Goal: Task Accomplishment & Management: Manage account settings

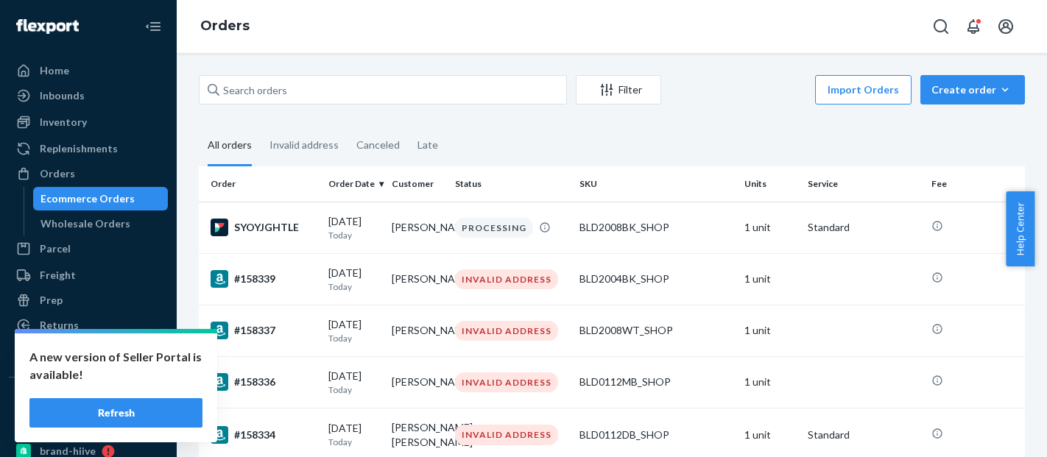
click at [861, 85] on button "Import Orders" at bounding box center [863, 89] width 96 height 29
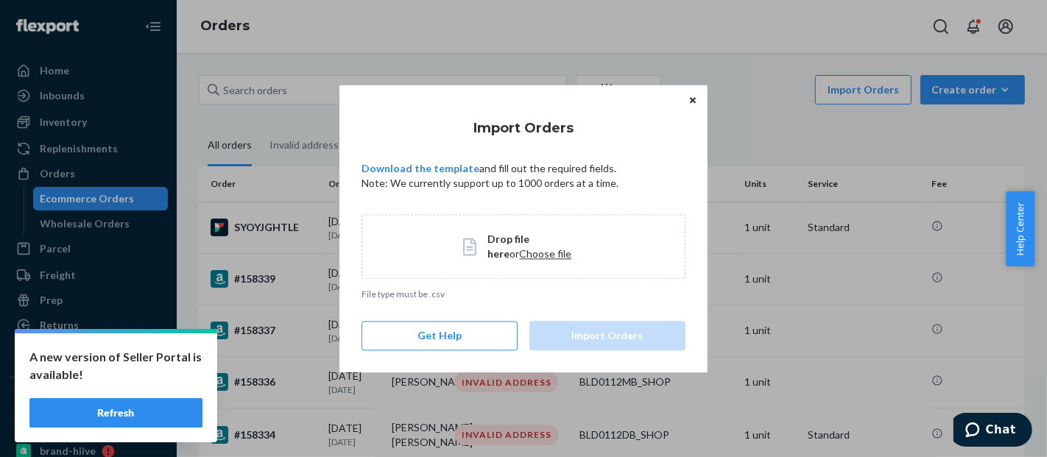
click at [537, 256] on span "Choose file" at bounding box center [546, 253] width 52 height 13
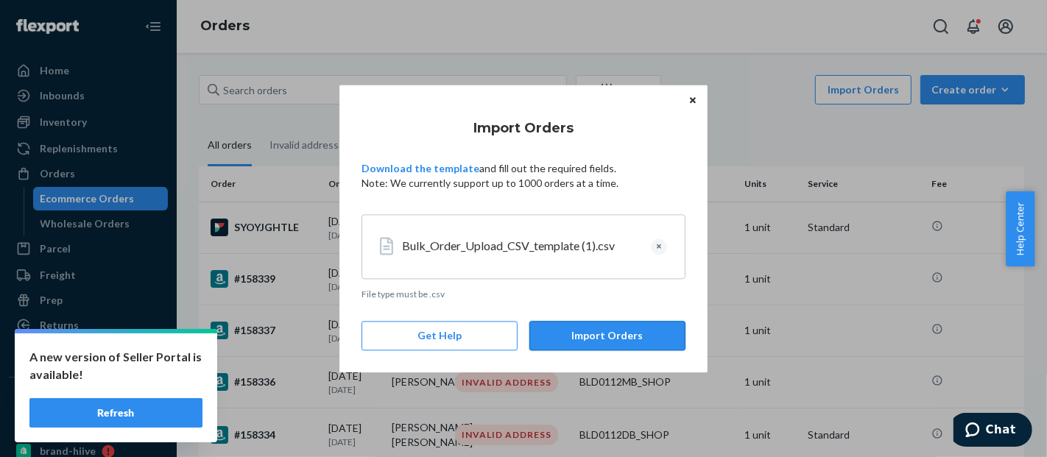
click at [640, 334] on button "Import Orders" at bounding box center [607, 335] width 156 height 29
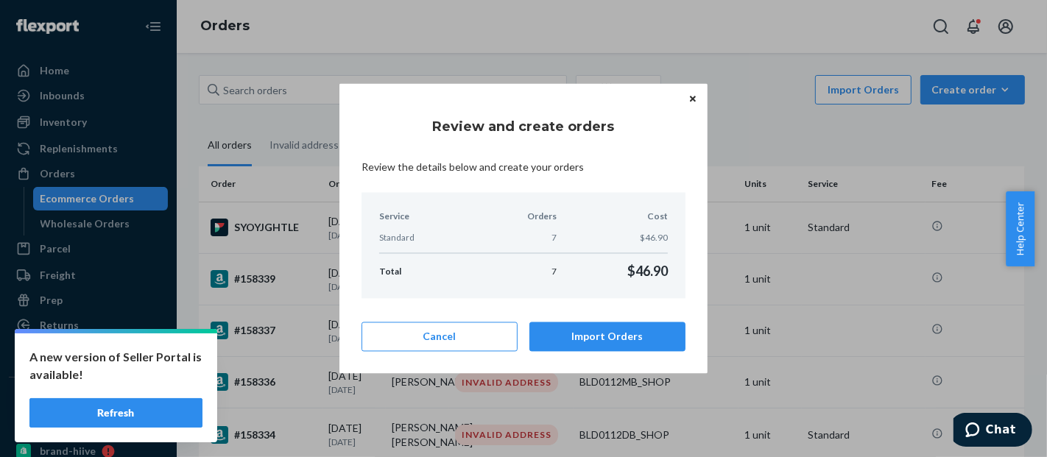
click at [640, 334] on button "Import Orders" at bounding box center [607, 336] width 156 height 29
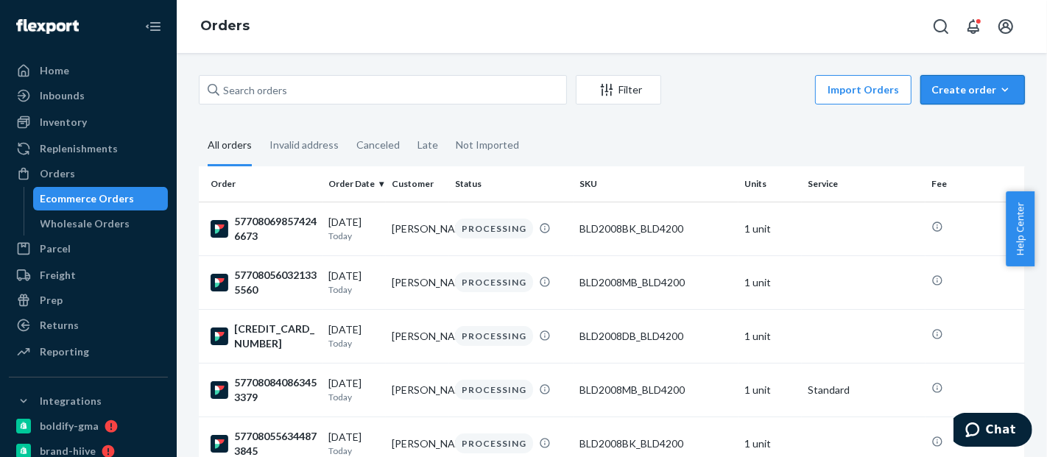
click at [964, 88] on div "Create order" at bounding box center [972, 89] width 82 height 15
click at [969, 130] on span "Ecommerce order" at bounding box center [981, 125] width 91 height 10
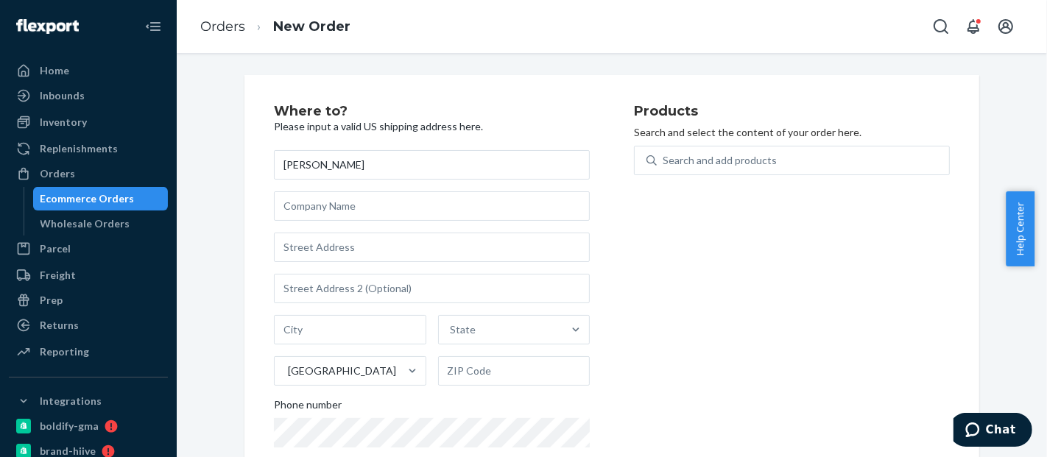
type input "[PERSON_NAME]"
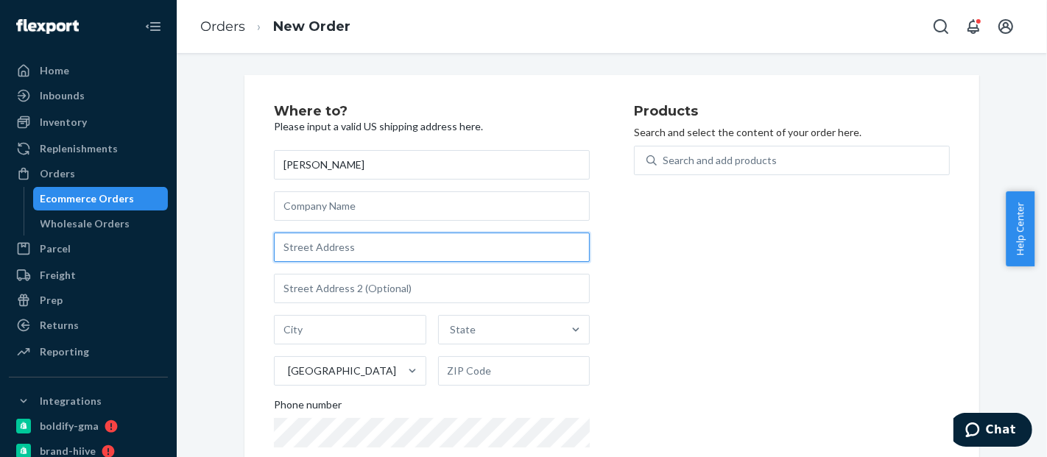
paste input "[PERSON_NAME]"
click at [331, 246] on input "[PERSON_NAME]" at bounding box center [432, 247] width 316 height 29
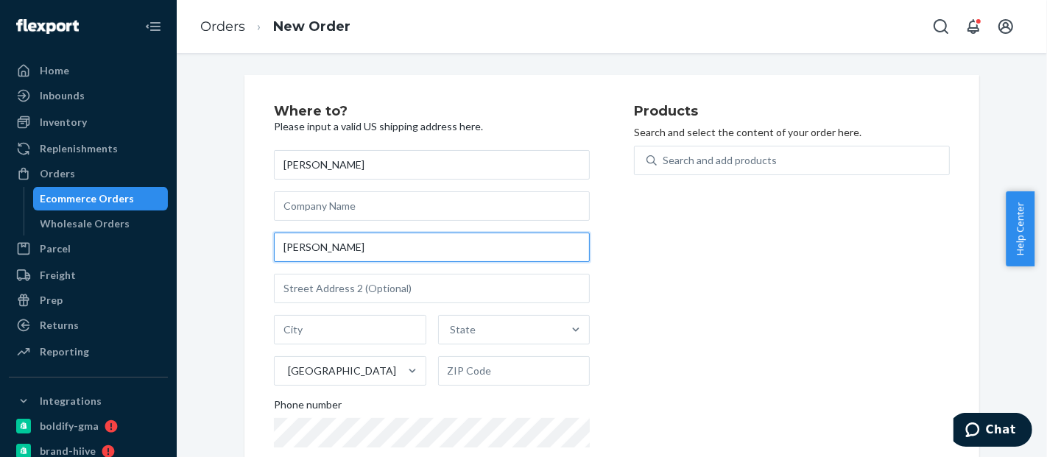
paste input "105 Jace Dr"
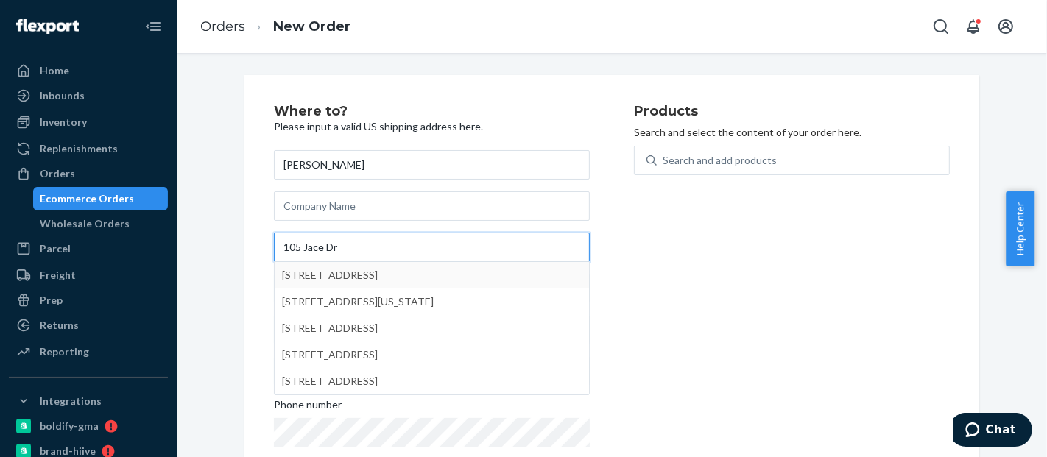
type input "105 Jace Dr"
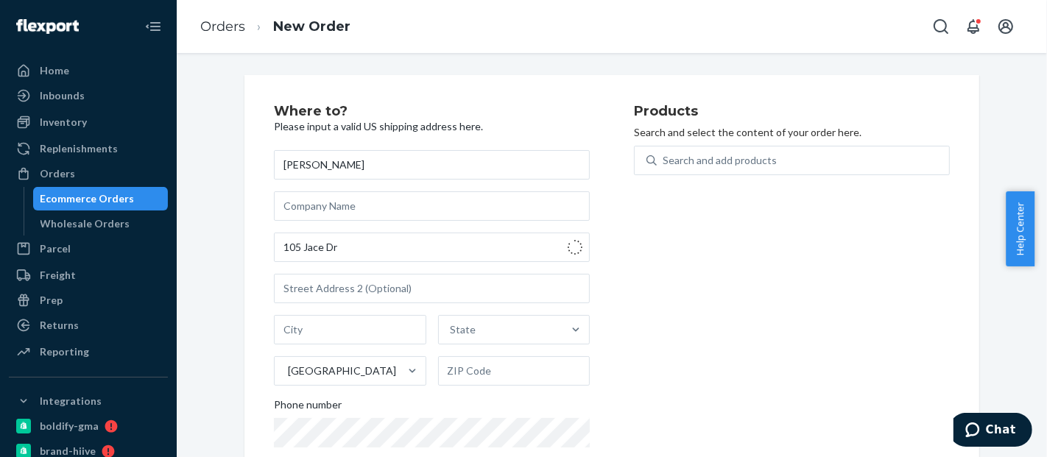
type input "Lumberton"
type input "77657"
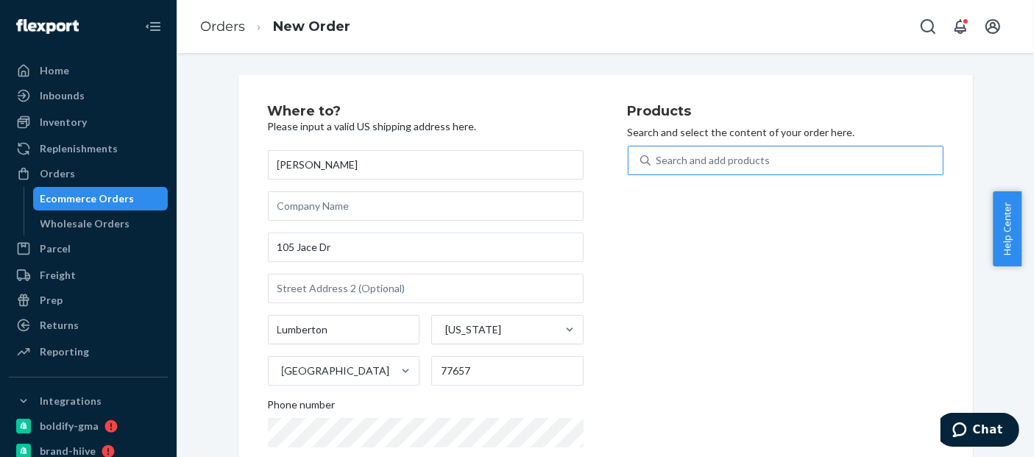
click at [778, 163] on div "Search and add products" at bounding box center [797, 160] width 292 height 27
click at [658, 163] on input "Search and add products" at bounding box center [657, 160] width 1 height 15
paste input "BLD2004HB"
type input "BLD2004HB"
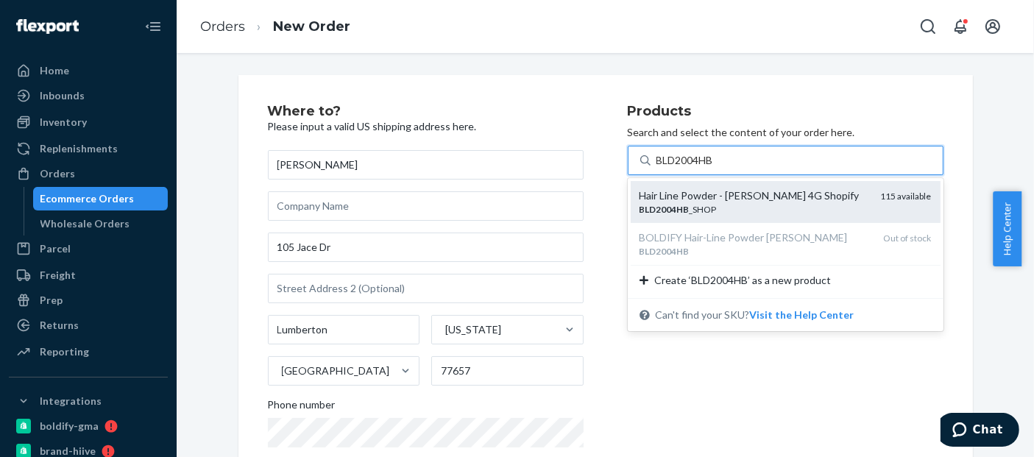
click at [764, 190] on div "Hair Line Powder - Hazel Brown 4G Shopify" at bounding box center [755, 195] width 230 height 15
click at [716, 168] on input "BLD2004HB" at bounding box center [687, 160] width 60 height 15
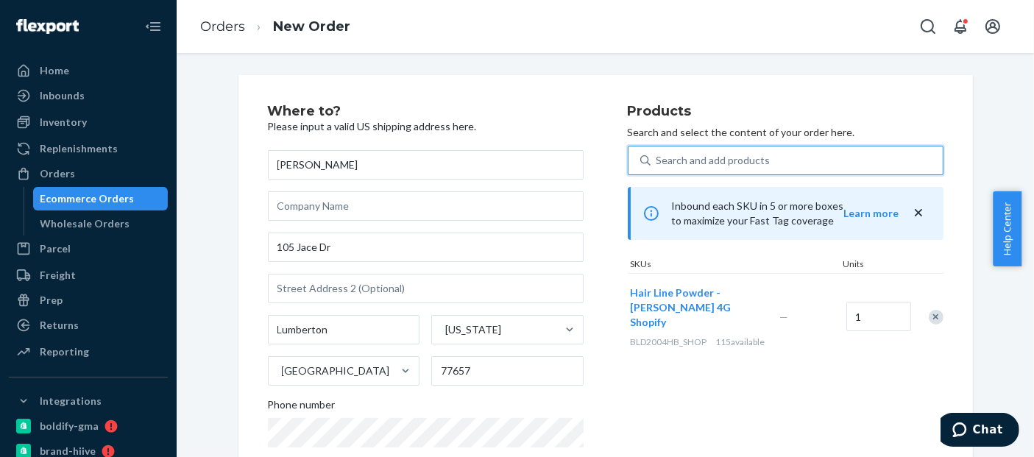
click at [703, 165] on div "Search and add products" at bounding box center [714, 160] width 114 height 15
click at [658, 165] on input "0 results available. Select is focused ,type to refine list, press Down to open…" at bounding box center [657, 160] width 1 height 15
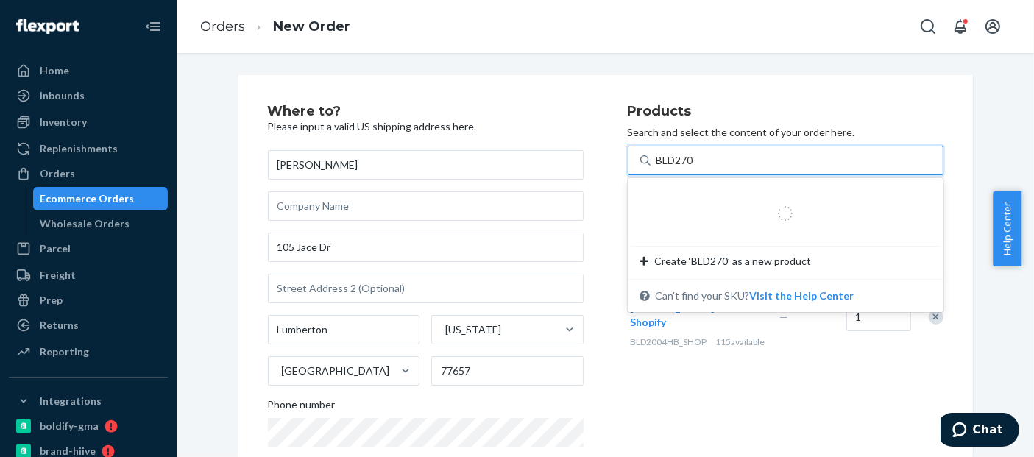
type input "BLD2700"
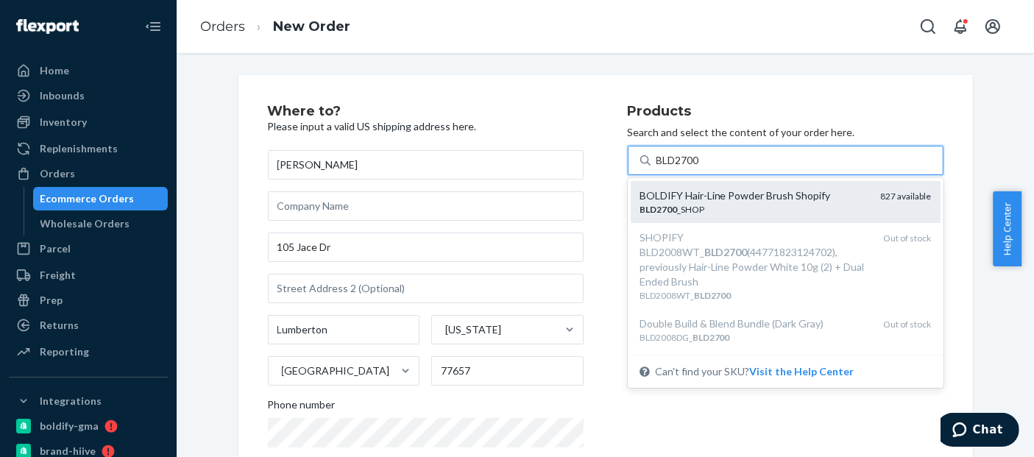
click at [719, 198] on div "BOLDIFY Hair-Line Powder Brush Shopify" at bounding box center [755, 195] width 230 height 15
click at [702, 168] on input "BLD2700" at bounding box center [679, 160] width 45 height 15
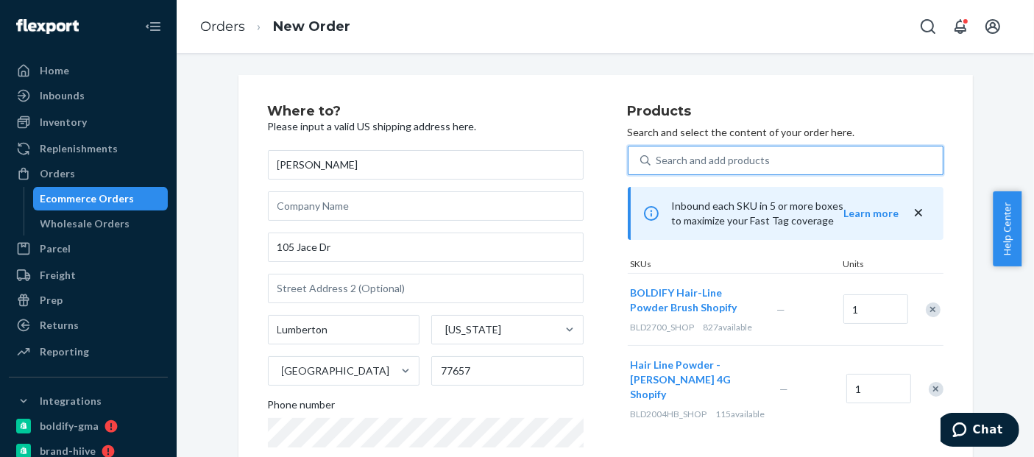
scroll to position [286, 0]
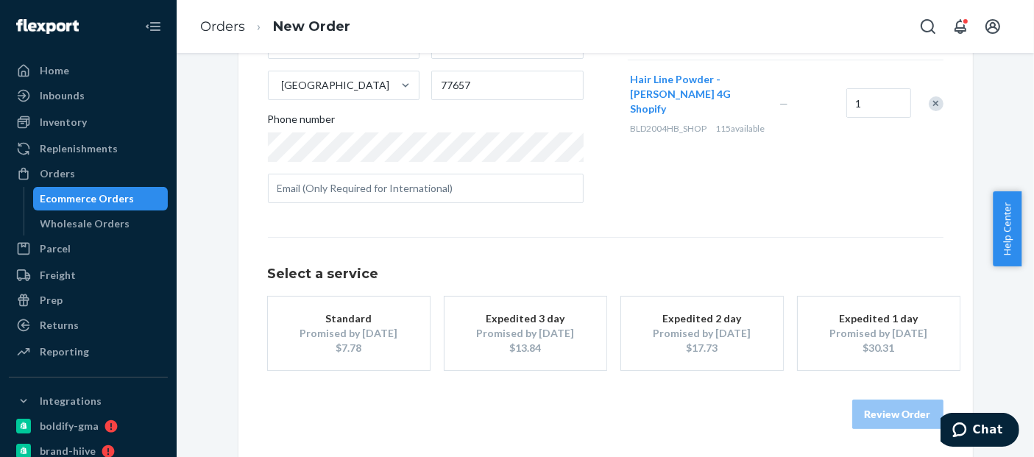
click at [307, 298] on button "Standard Promised by Sep 2, 2025 $7.78" at bounding box center [349, 334] width 162 height 74
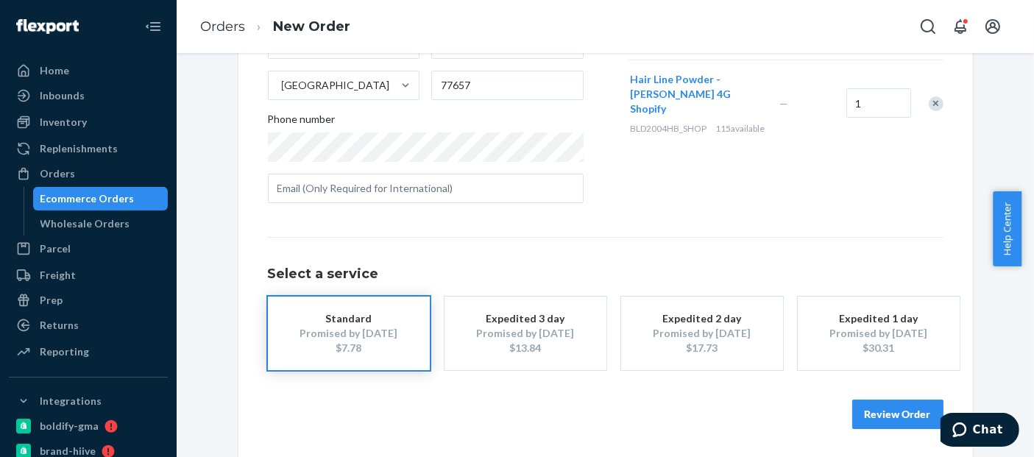
click at [896, 412] on button "Review Order" at bounding box center [898, 414] width 91 height 29
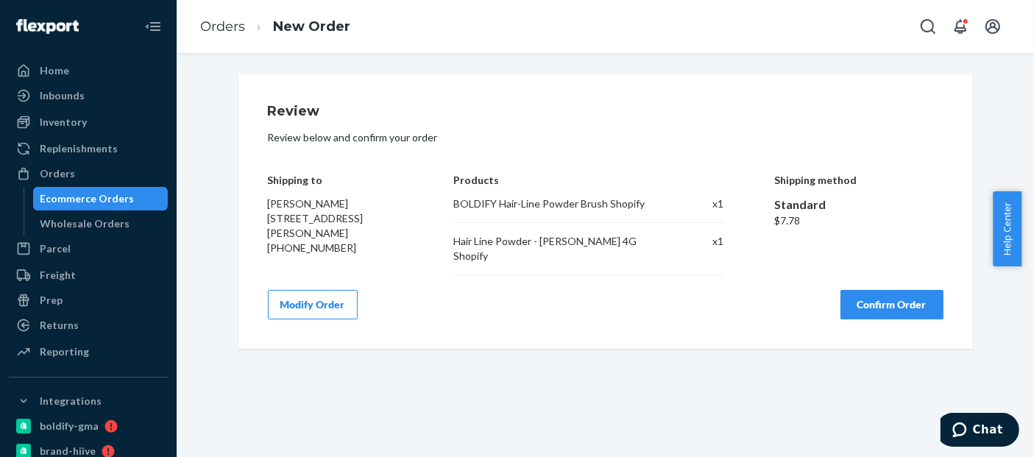
scroll to position [0, 0]
click at [892, 290] on button "Confirm Order" at bounding box center [892, 304] width 103 height 29
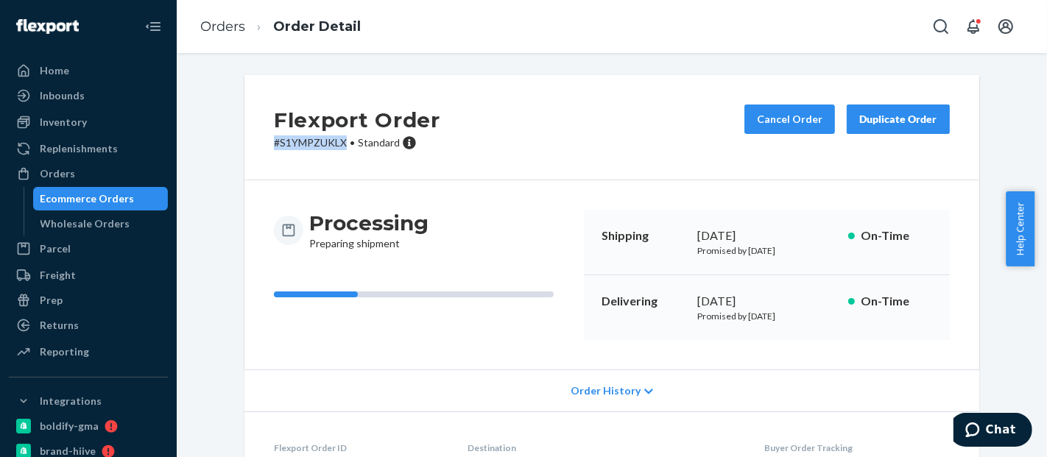
drag, startPoint x: 338, startPoint y: 144, endPoint x: 265, endPoint y: 141, distance: 73.0
click at [265, 141] on div "Flexport Order # S1YMPZUKLX • Standard Cancel Order Duplicate Order" at bounding box center [611, 127] width 735 height 105
copy p "# S1YMPZUKLX"
click at [73, 352] on div "Reporting" at bounding box center [64, 352] width 49 height 15
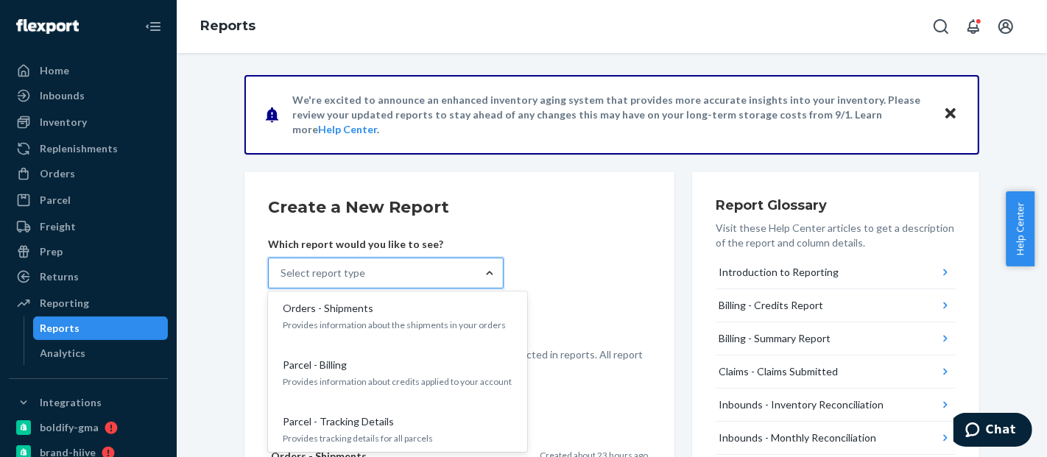
scroll to position [1138, 0]
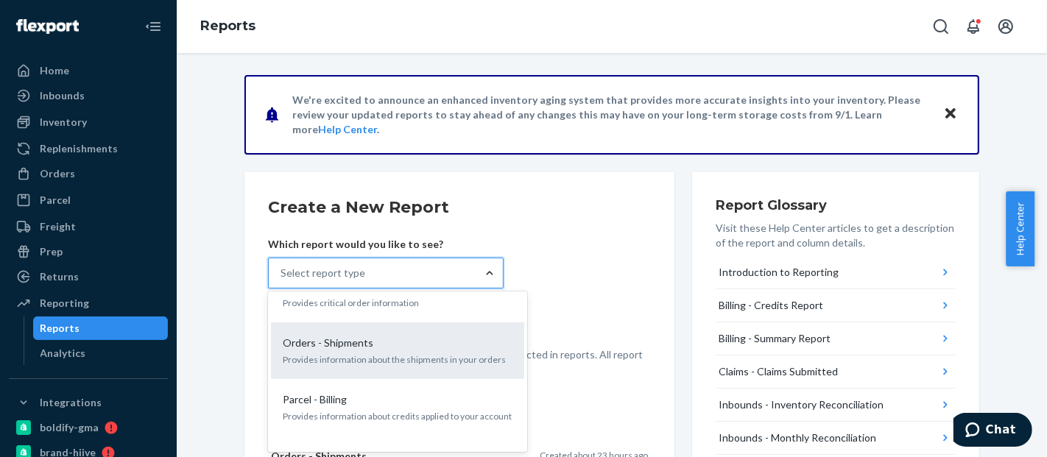
click at [414, 328] on div "Orders - Shipments Provides information about the shipments in your orders" at bounding box center [398, 350] width 236 height 45
click at [282, 281] on input "option Orders - Shipments focused, 18 of 31. 31 results available. Use Up and D…" at bounding box center [281, 273] width 1 height 15
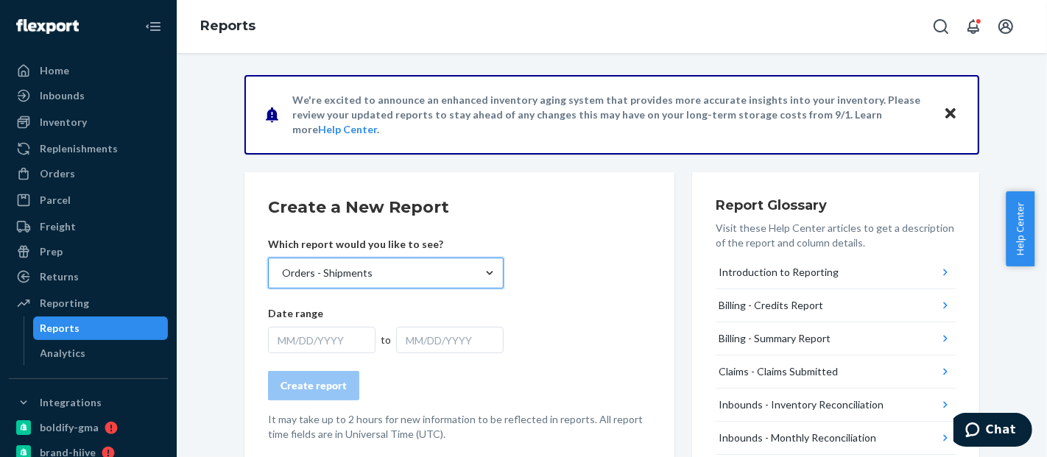
click at [350, 338] on div "MM/DD/YYYY" at bounding box center [321, 340] width 107 height 27
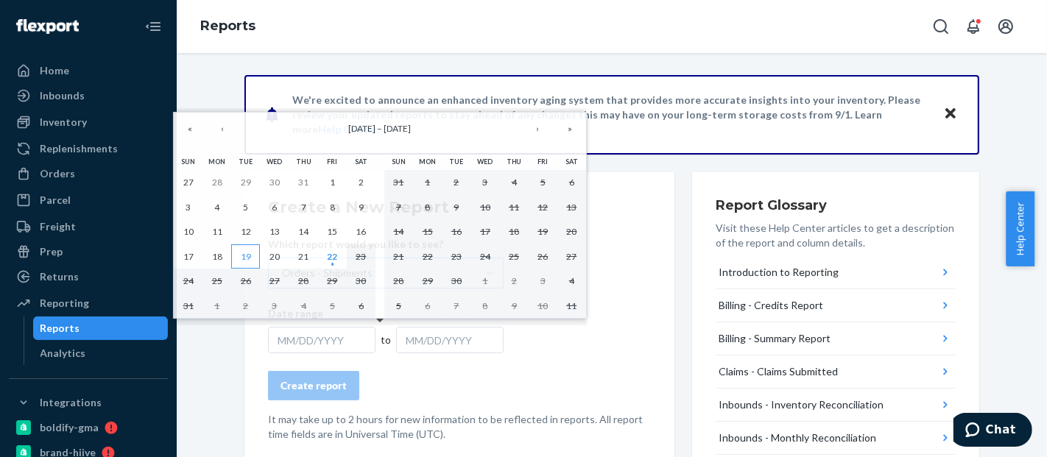
click at [250, 255] on button "19" at bounding box center [245, 256] width 29 height 25
click at [330, 261] on abbr "22" at bounding box center [332, 256] width 10 height 11
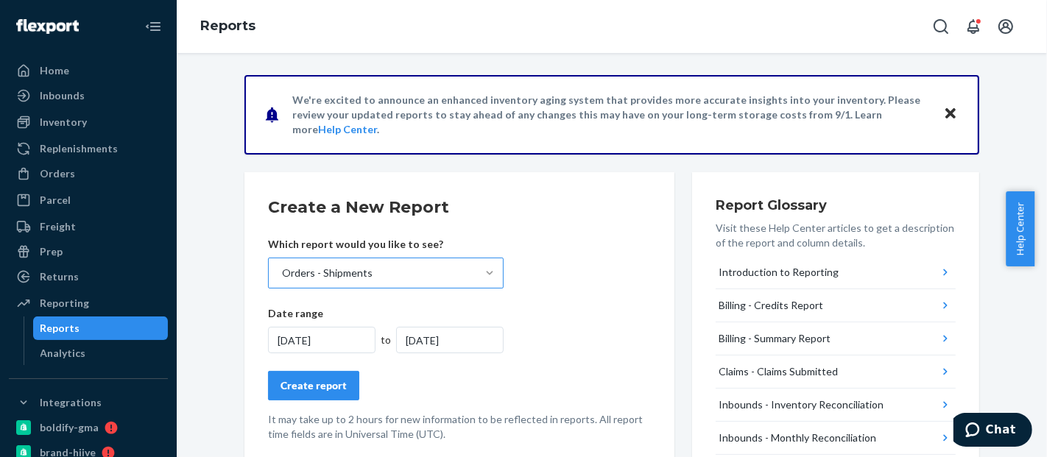
click at [332, 384] on div "Create report" at bounding box center [314, 385] width 66 height 15
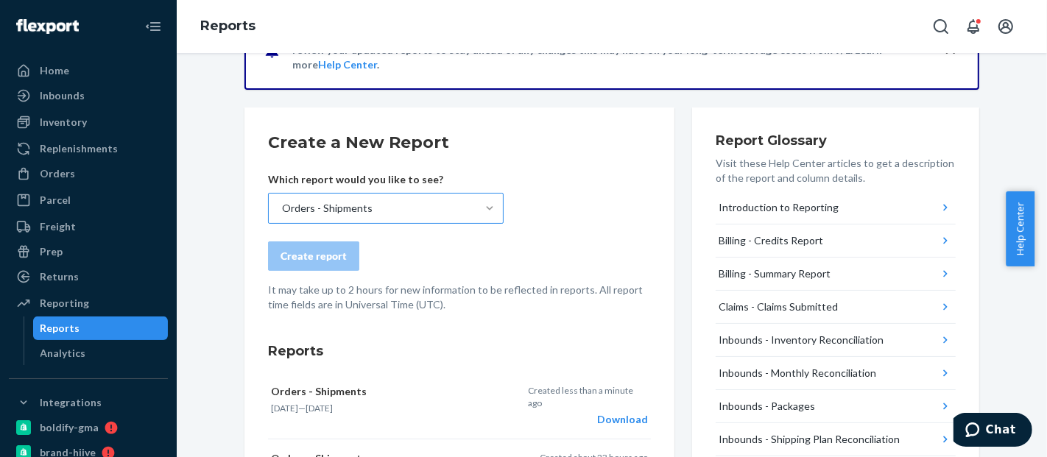
scroll to position [246, 0]
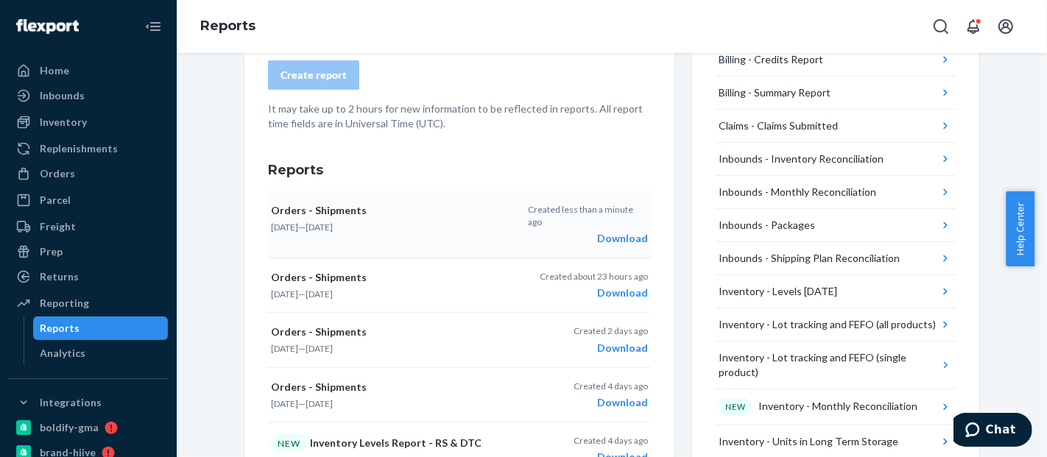
click at [629, 231] on div "Download" at bounding box center [588, 238] width 120 height 15
click at [69, 171] on div "Orders" at bounding box center [57, 173] width 35 height 15
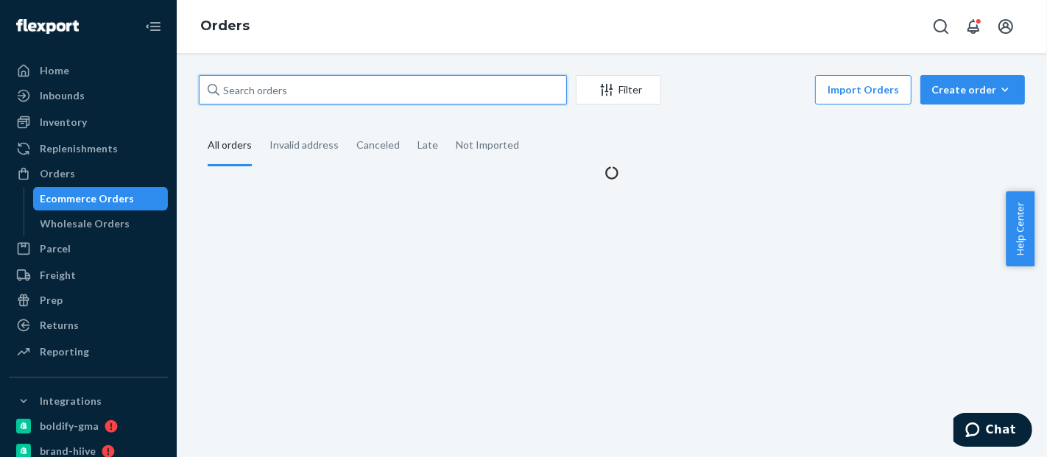
click at [322, 90] on input "text" at bounding box center [383, 89] width 368 height 29
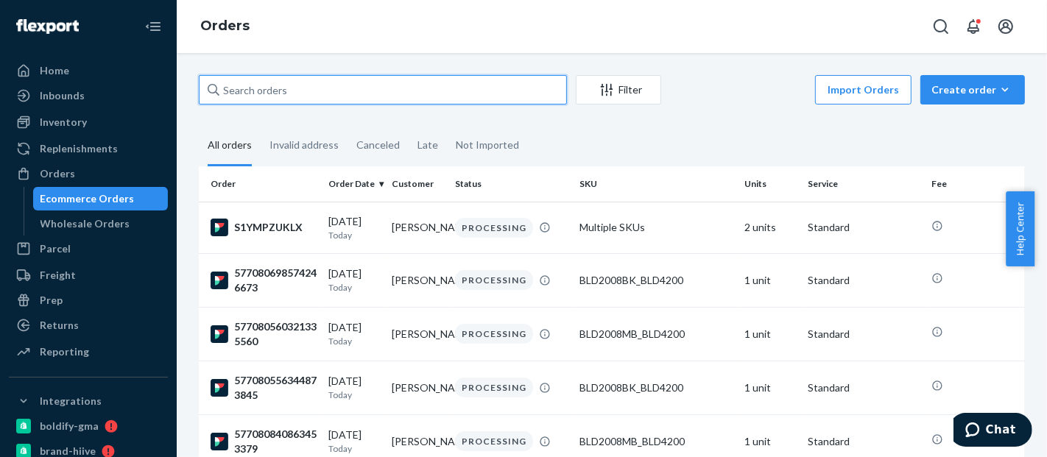
click at [322, 90] on input "text" at bounding box center [383, 89] width 368 height 29
paste input "577079117735432334"
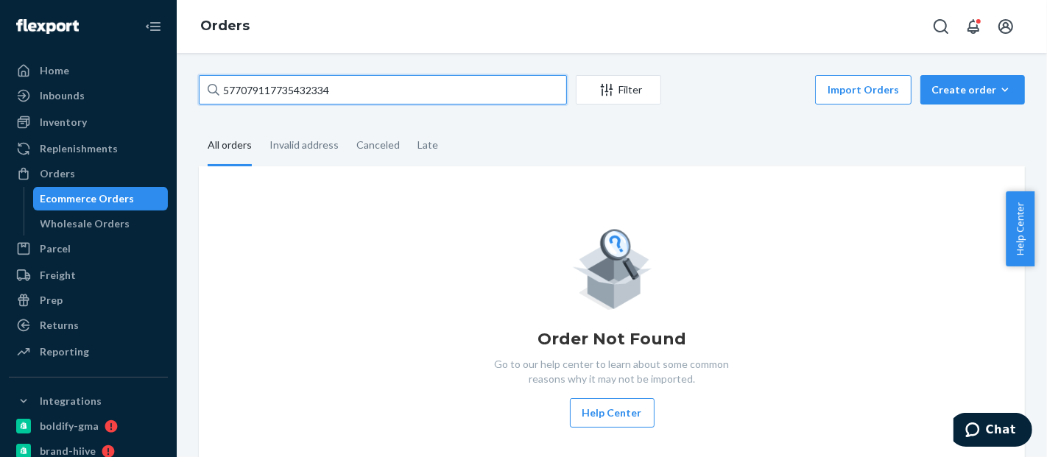
click at [303, 94] on input "577079117735432334" at bounding box center [383, 89] width 368 height 29
paste input "text"
type input "577079117735432334"
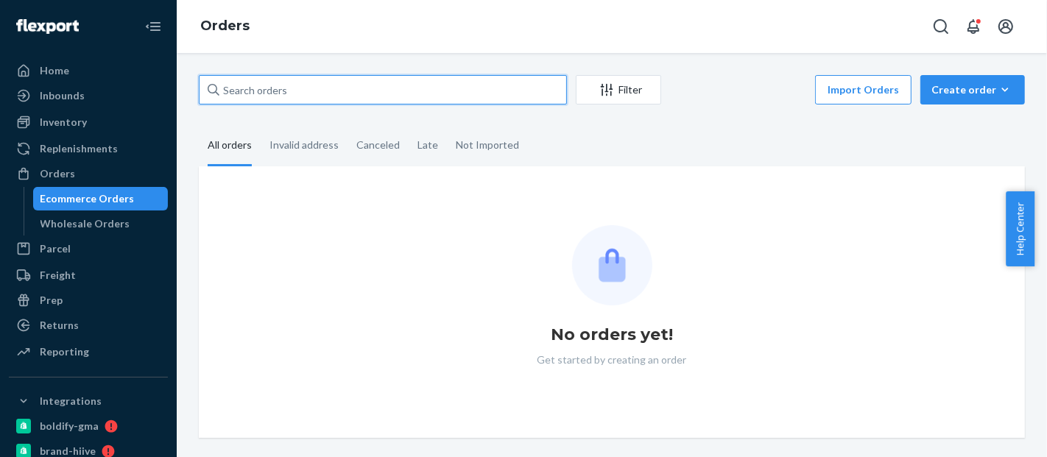
click at [306, 91] on input "text" at bounding box center [383, 89] width 368 height 29
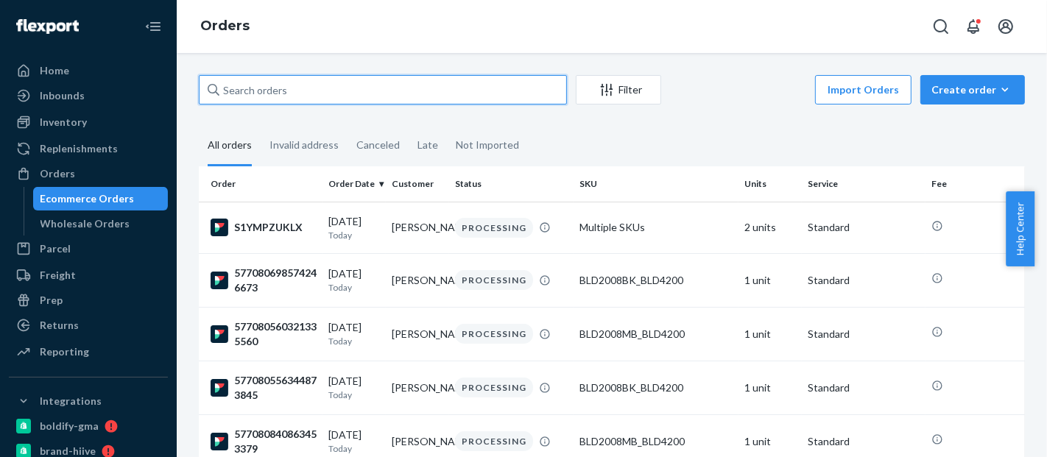
paste input "577079153776693252"
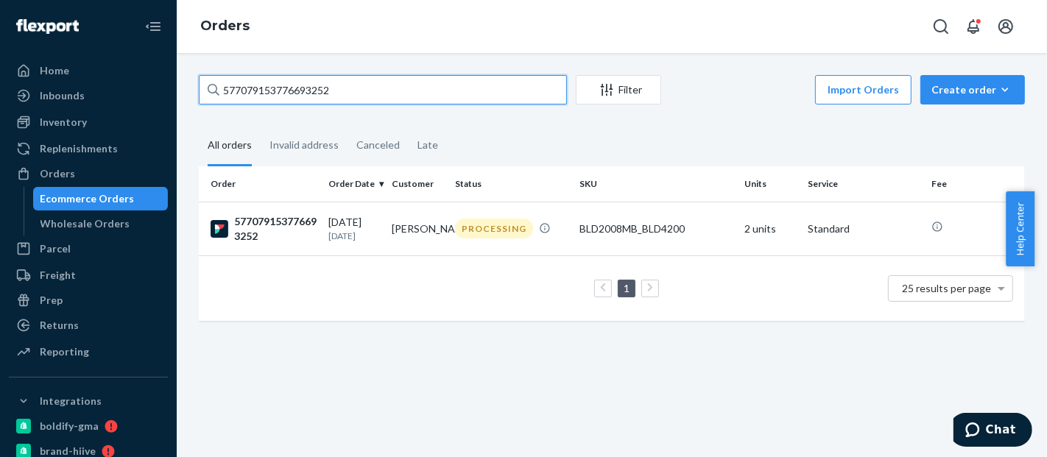
click at [279, 91] on input "577079153776693252" at bounding box center [383, 89] width 368 height 29
paste input "17735432334"
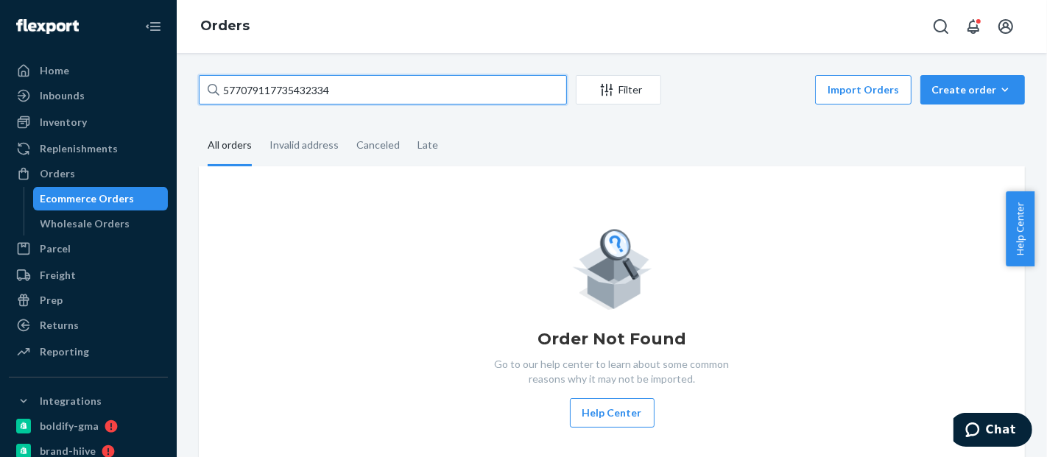
click at [272, 86] on input "577079117735432334" at bounding box center [383, 89] width 368 height 29
paste input "#BJJHR6NYXG"
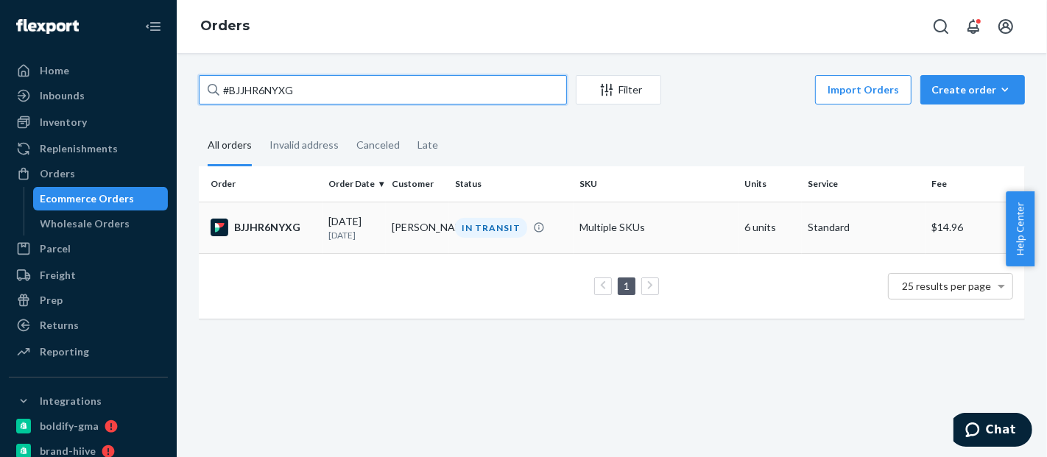
type input "#BJJHR6NYXG"
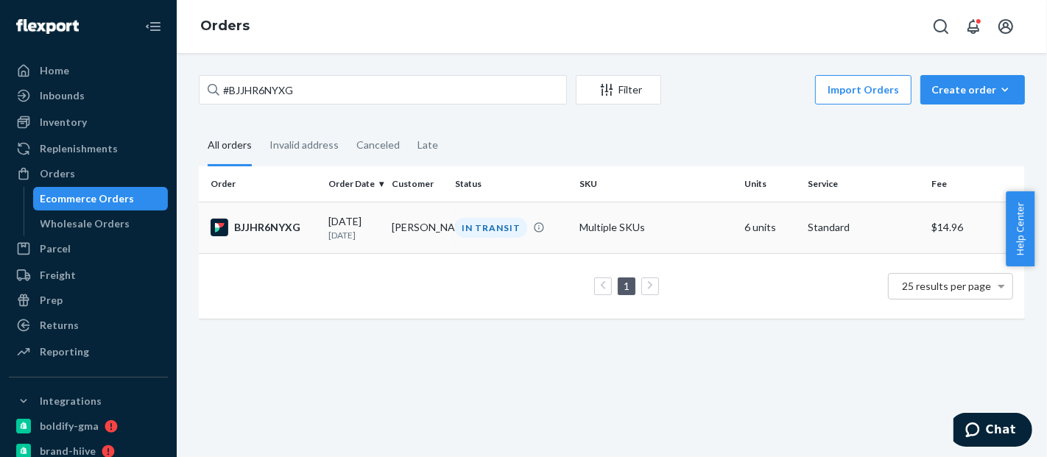
click at [713, 231] on td "Multiple SKUs" at bounding box center [656, 228] width 165 height 52
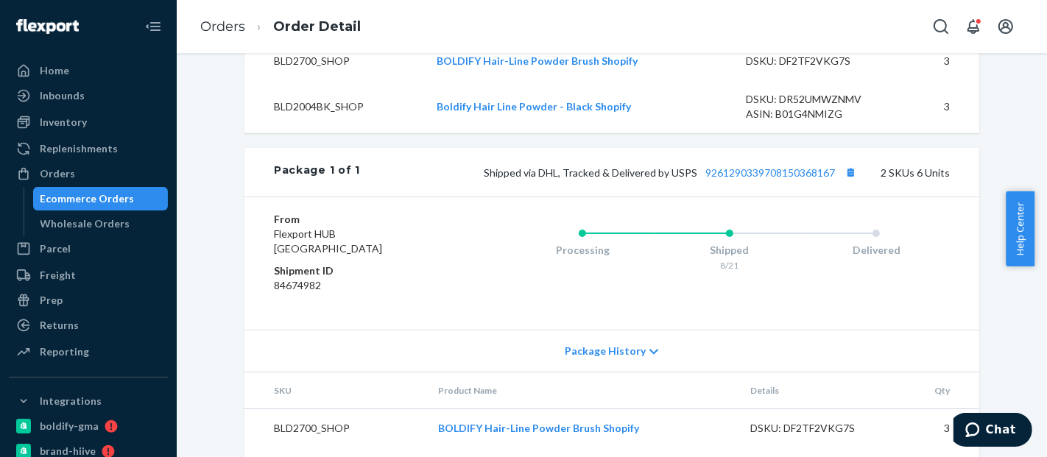
scroll to position [516, 0]
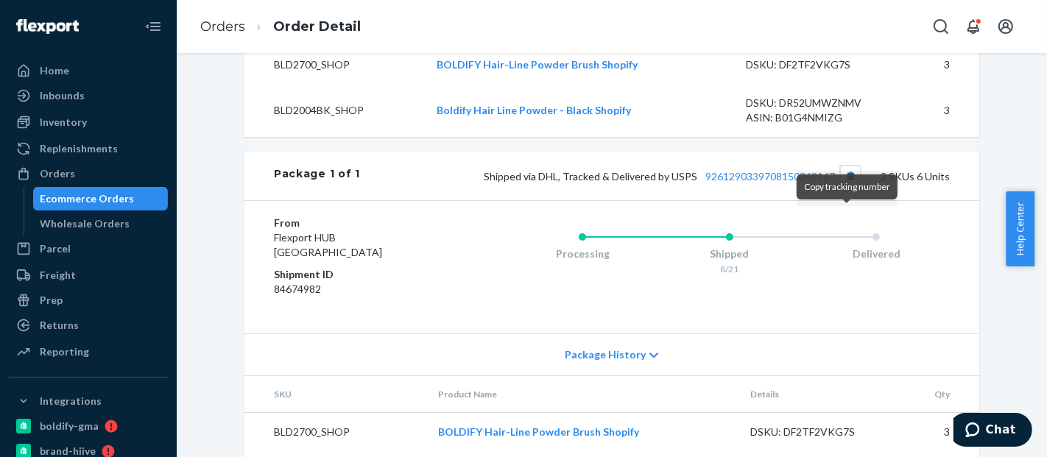
click at [841, 186] on button "Copy tracking number" at bounding box center [850, 175] width 19 height 19
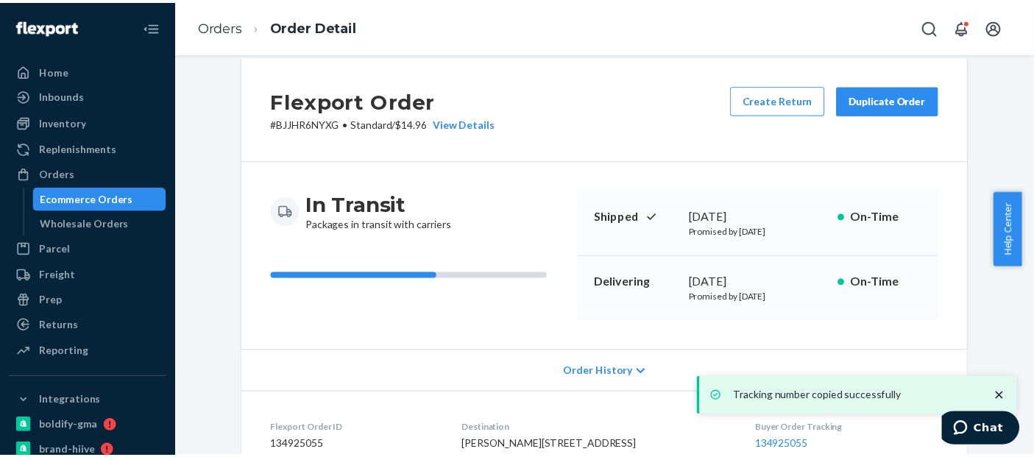
scroll to position [0, 0]
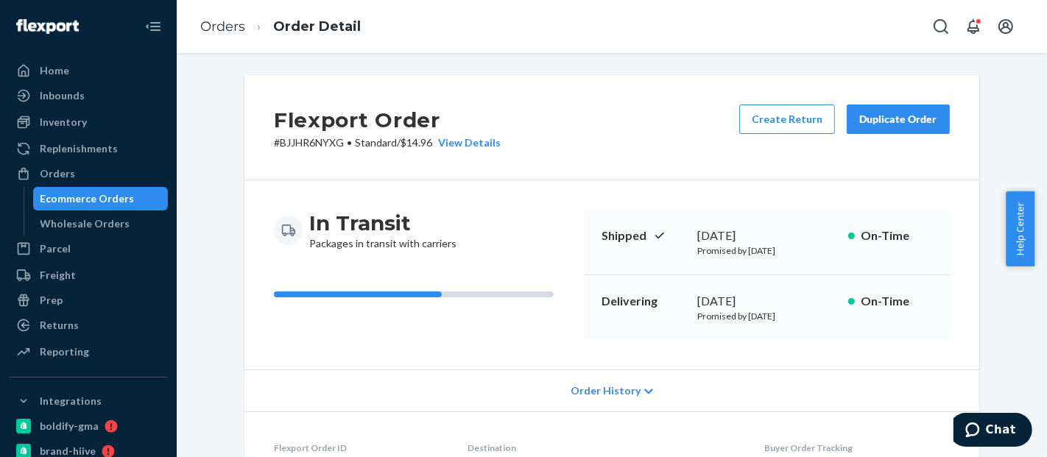
click at [83, 199] on div "Ecommerce Orders" at bounding box center [87, 198] width 94 height 15
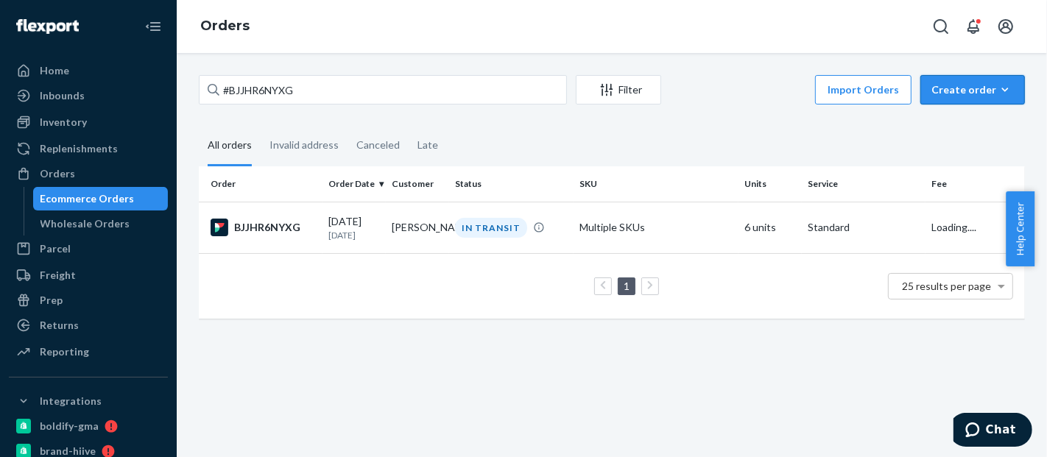
click at [956, 81] on button "Create order Ecommerce order Removal order" at bounding box center [972, 89] width 105 height 29
click at [958, 117] on button "Ecommerce order" at bounding box center [994, 126] width 141 height 32
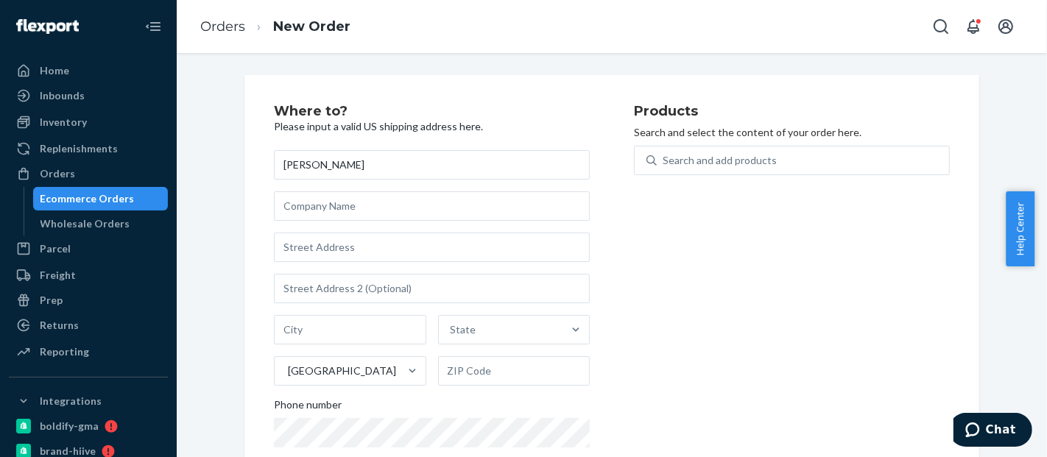
type input "[PERSON_NAME]"
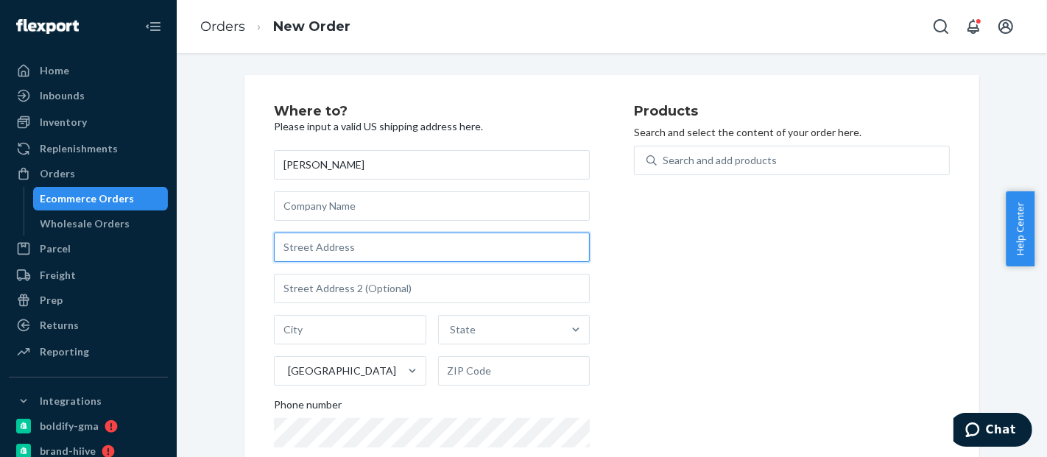
paste input "[STREET_ADDRESS]"
type input "[STREET_ADDRESS]"
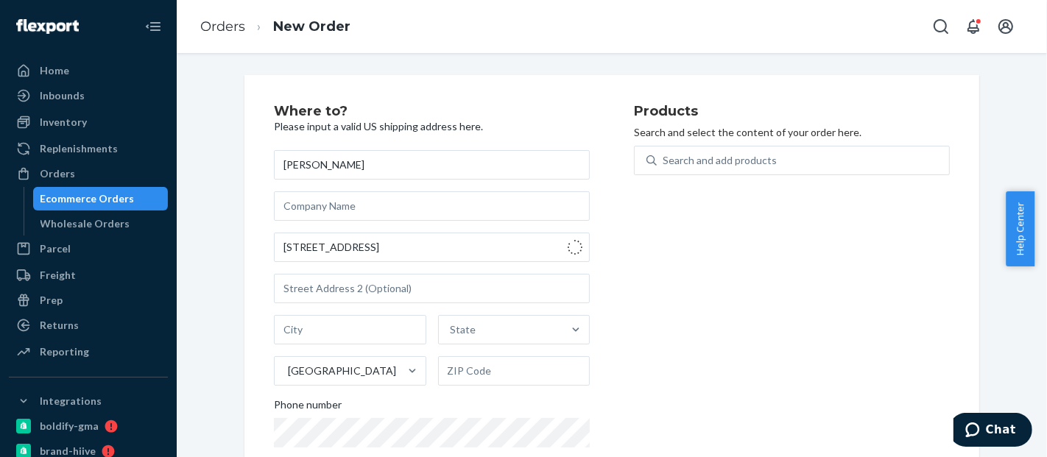
type input "San Antonio"
type input "78232"
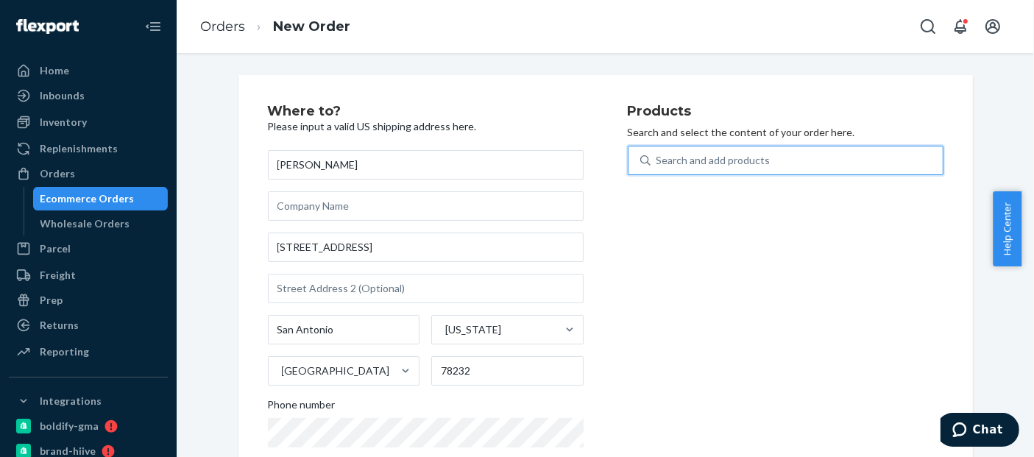
click at [818, 164] on div "Search and add products" at bounding box center [797, 160] width 292 height 27
click at [658, 164] on input "0 results available. Use Up and Down to choose options, press Enter to select t…" at bounding box center [657, 160] width 1 height 15
paste input "BLD2008DB_BLD4200"
type input "BLD2008DB_BLD4200"
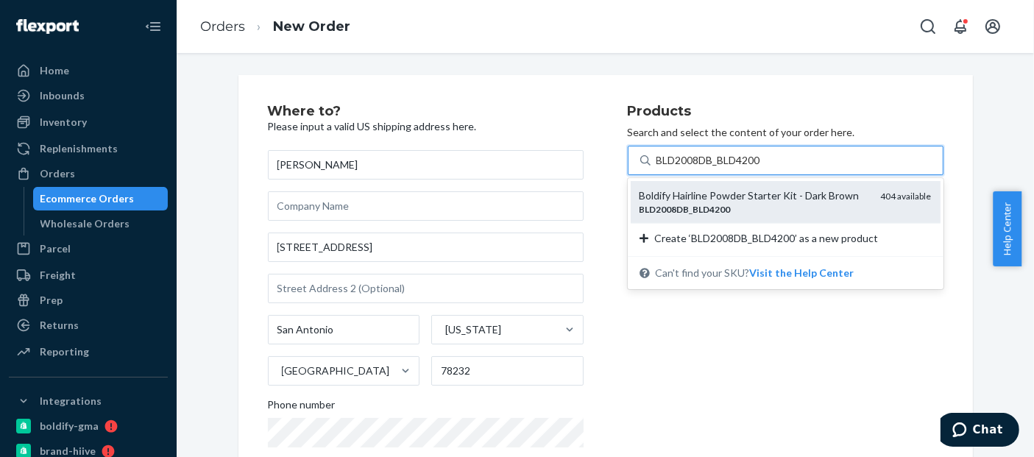
click at [733, 186] on div "Boldify Hairline Powder Starter Kit - Dark Brown BLD2008DB _ BLD4200 404 availa…" at bounding box center [786, 202] width 310 height 42
click at [733, 168] on input "BLD2008DB_BLD4200" at bounding box center [710, 160] width 107 height 15
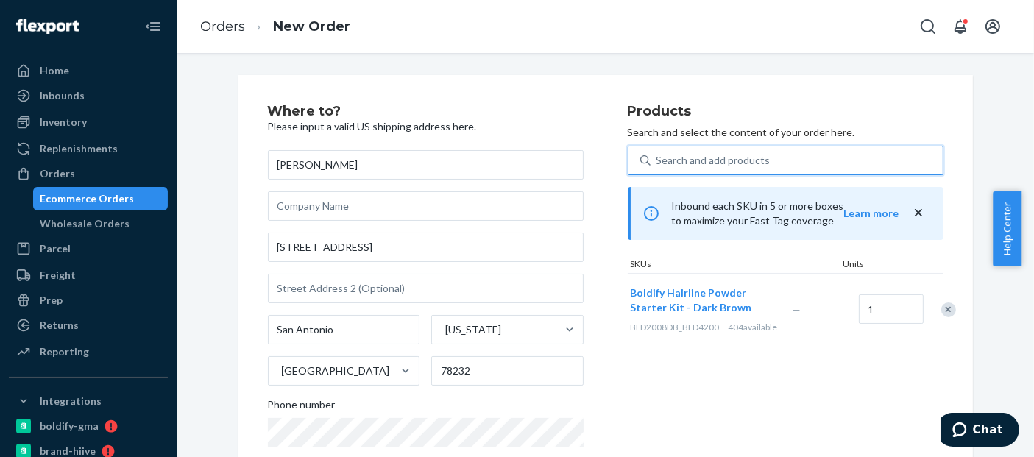
scroll to position [271, 0]
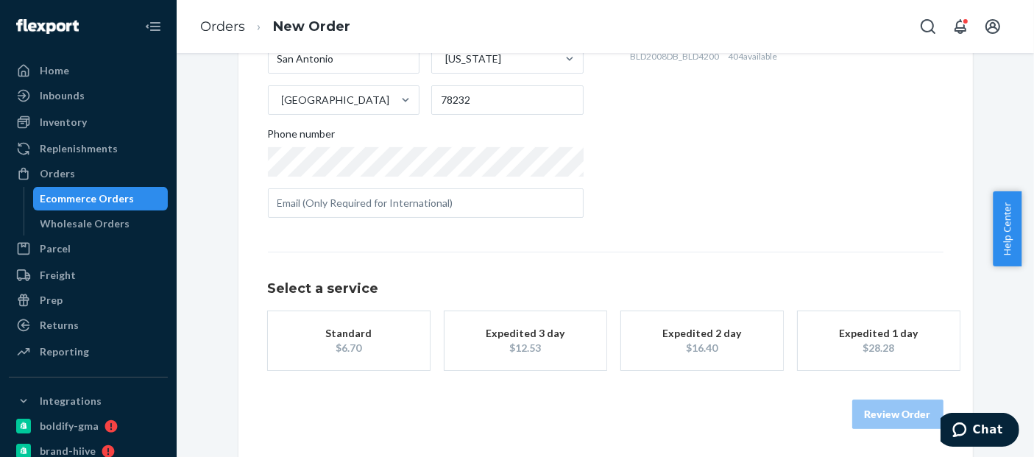
click at [367, 348] on div "$6.70" at bounding box center [349, 348] width 118 height 15
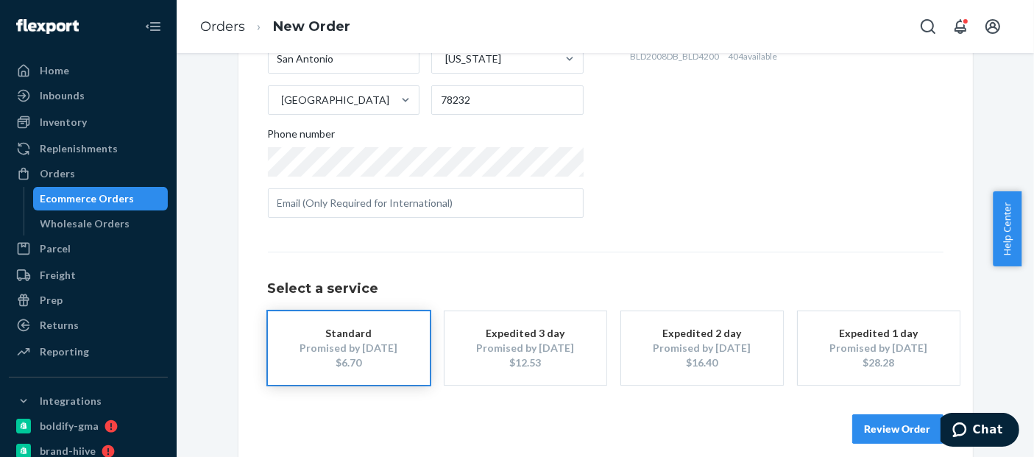
click at [886, 429] on button "Review Order" at bounding box center [898, 429] width 91 height 29
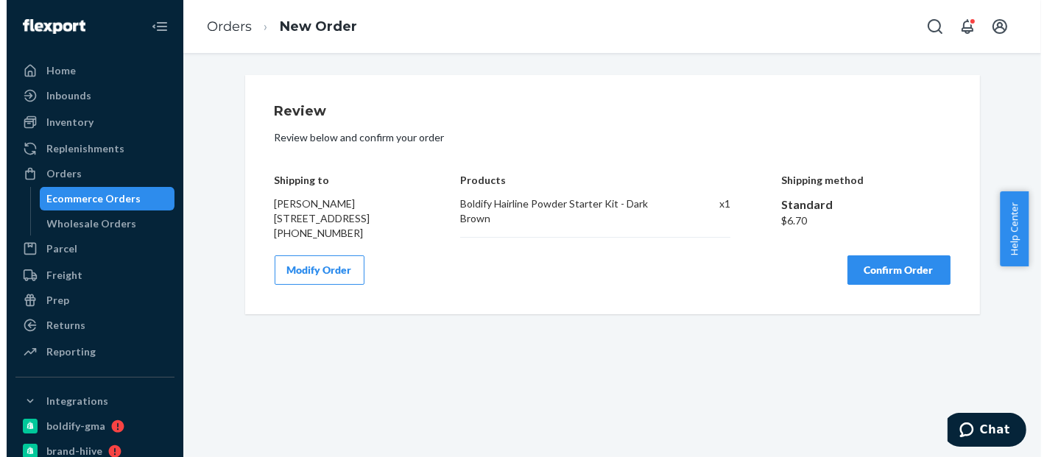
scroll to position [0, 0]
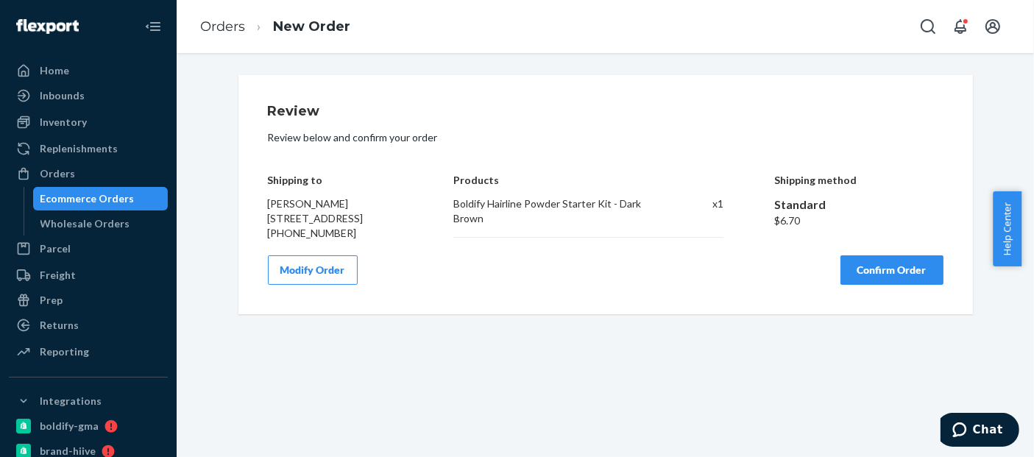
click at [896, 285] on button "Confirm Order" at bounding box center [892, 269] width 103 height 29
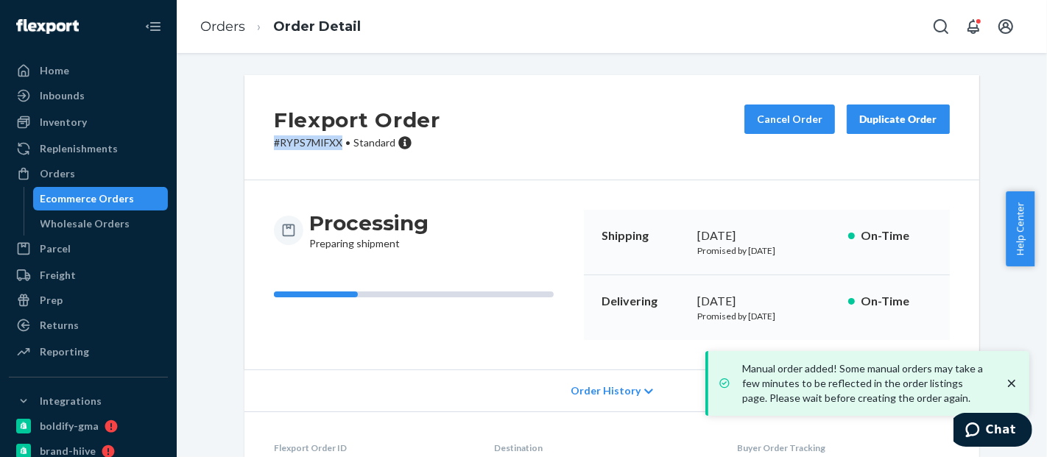
drag, startPoint x: 339, startPoint y: 147, endPoint x: 264, endPoint y: 144, distance: 75.2
click at [264, 144] on div "Flexport Order # RYPS7MIFXX • Standard Cancel Order Duplicate Order" at bounding box center [611, 127] width 735 height 105
copy p "# RYPS7MIFXX"
